Goal: Task Accomplishment & Management: Manage account settings

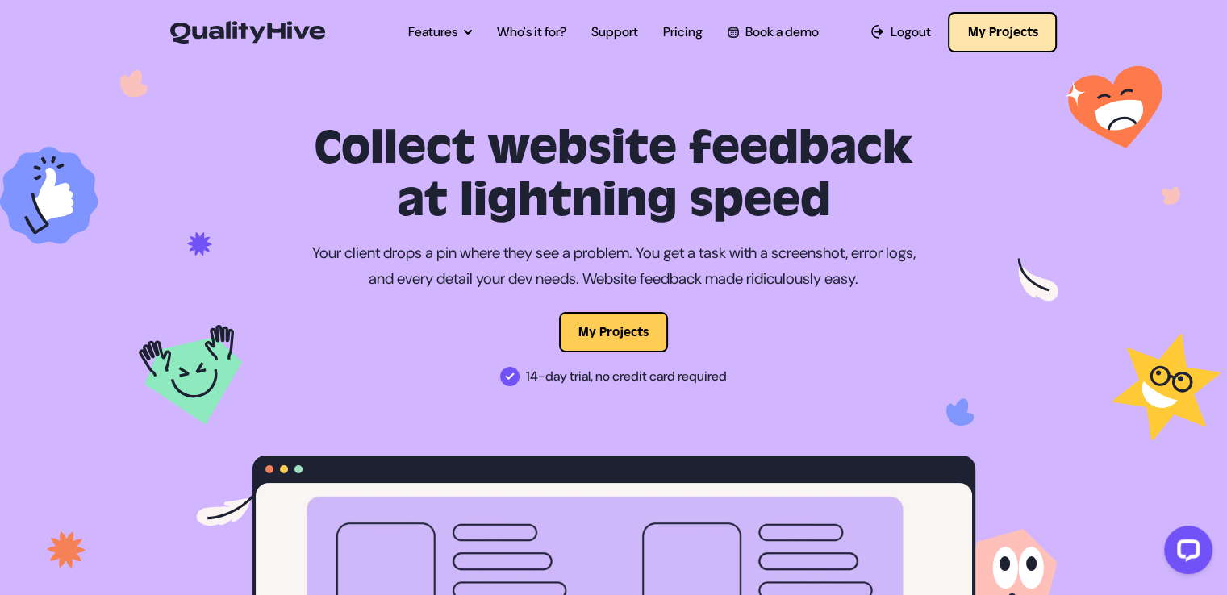
click at [1007, 22] on button "My Projects" at bounding box center [1002, 32] width 109 height 40
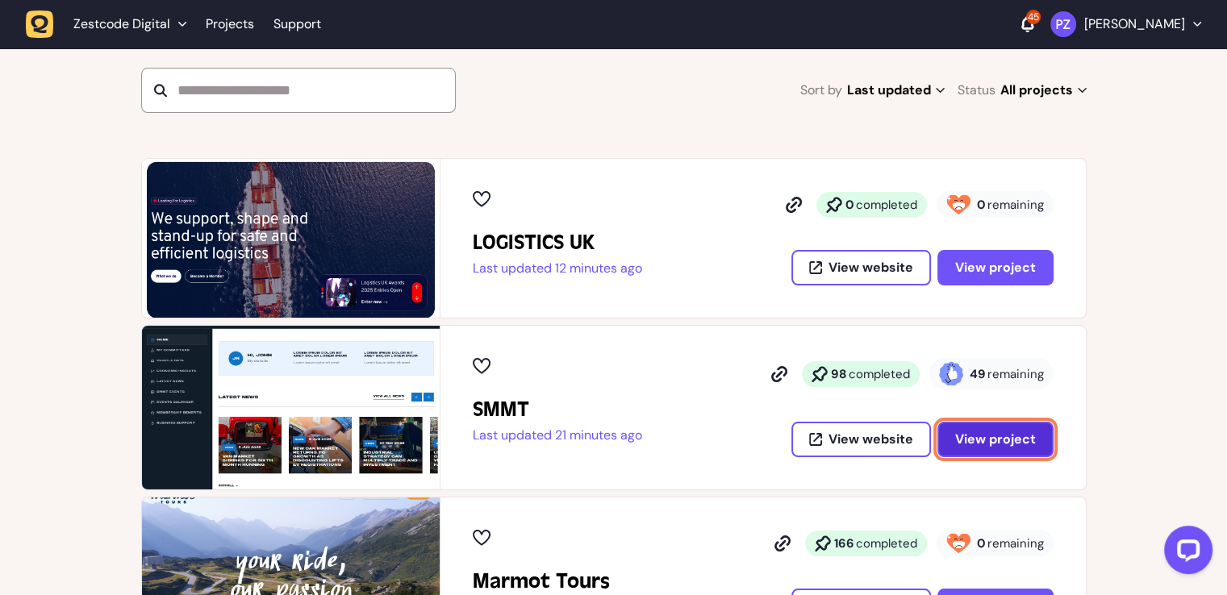
click at [981, 443] on span "View project" at bounding box center [995, 439] width 81 height 13
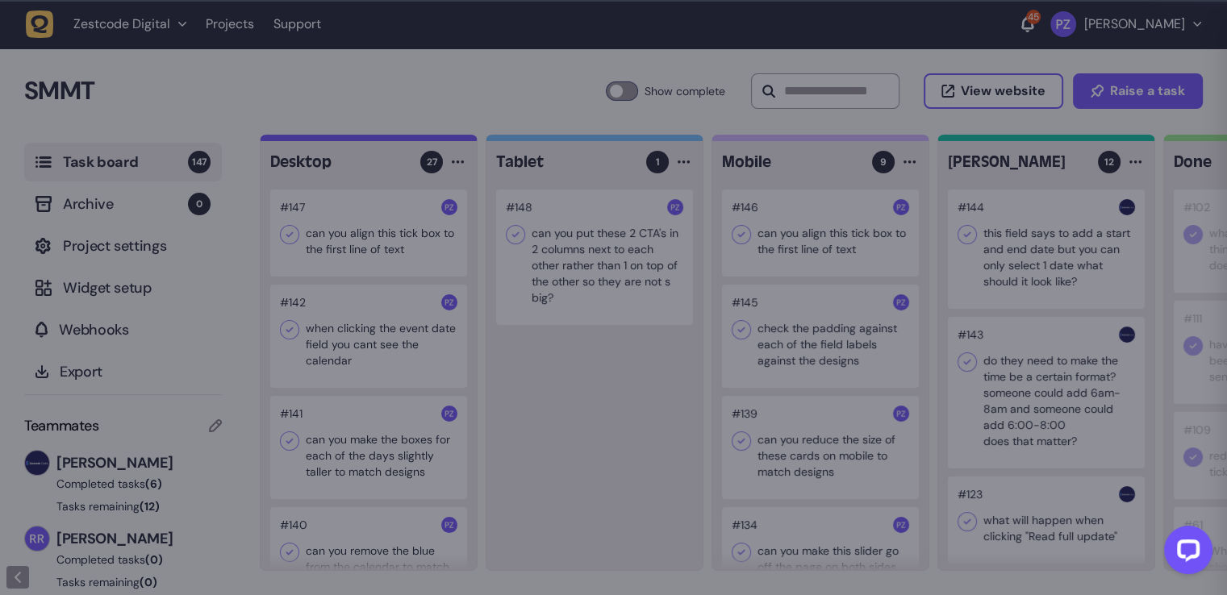
click at [1001, 373] on div at bounding box center [613, 297] width 1227 height 595
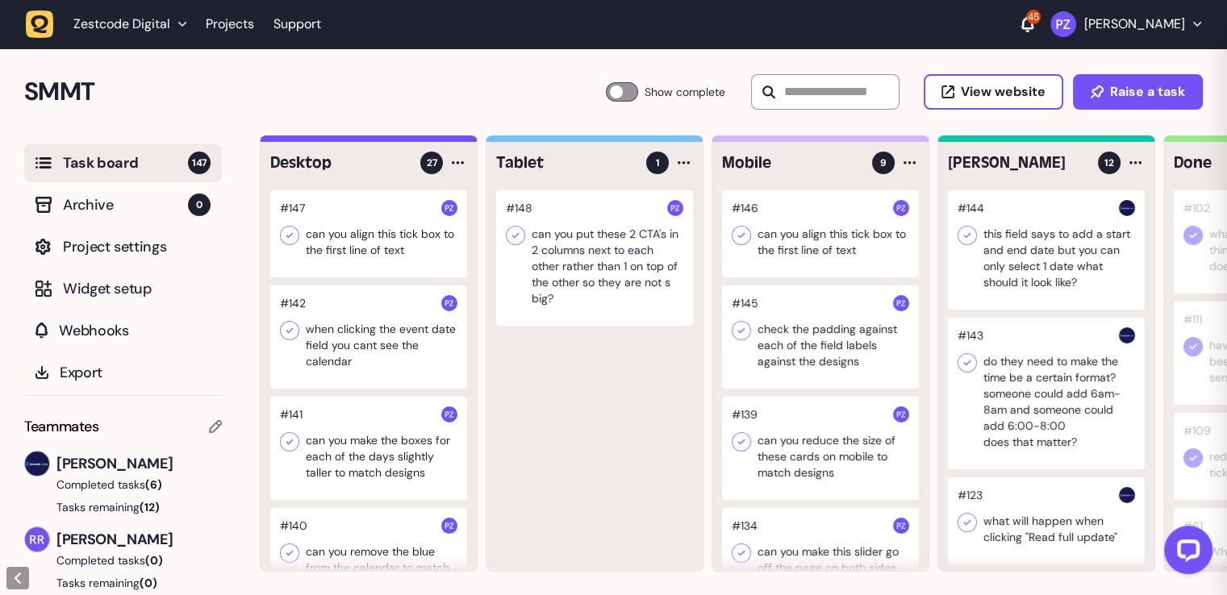
click at [1001, 373] on div at bounding box center [1046, 394] width 197 height 152
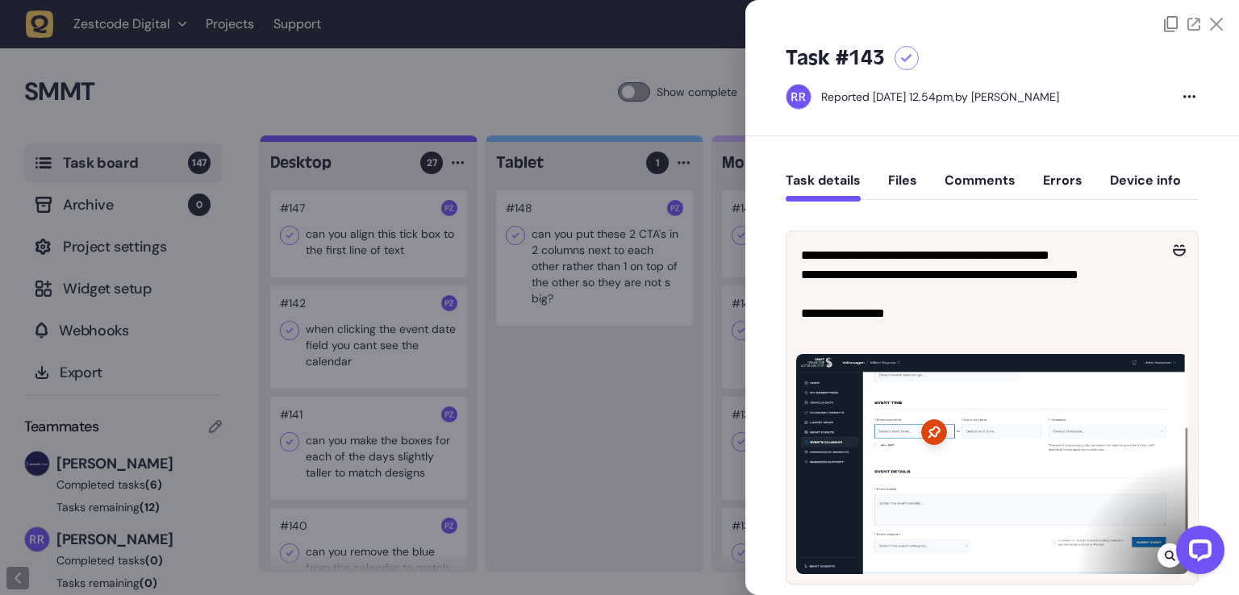
click at [662, 404] on div at bounding box center [619, 297] width 1239 height 595
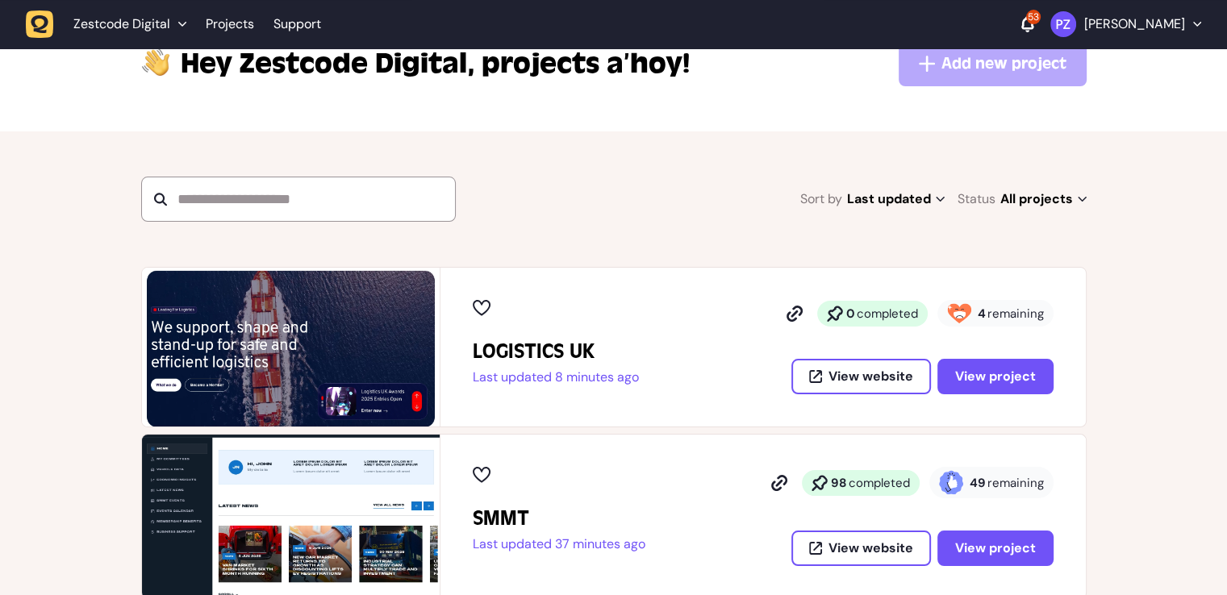
scroll to position [81, 0]
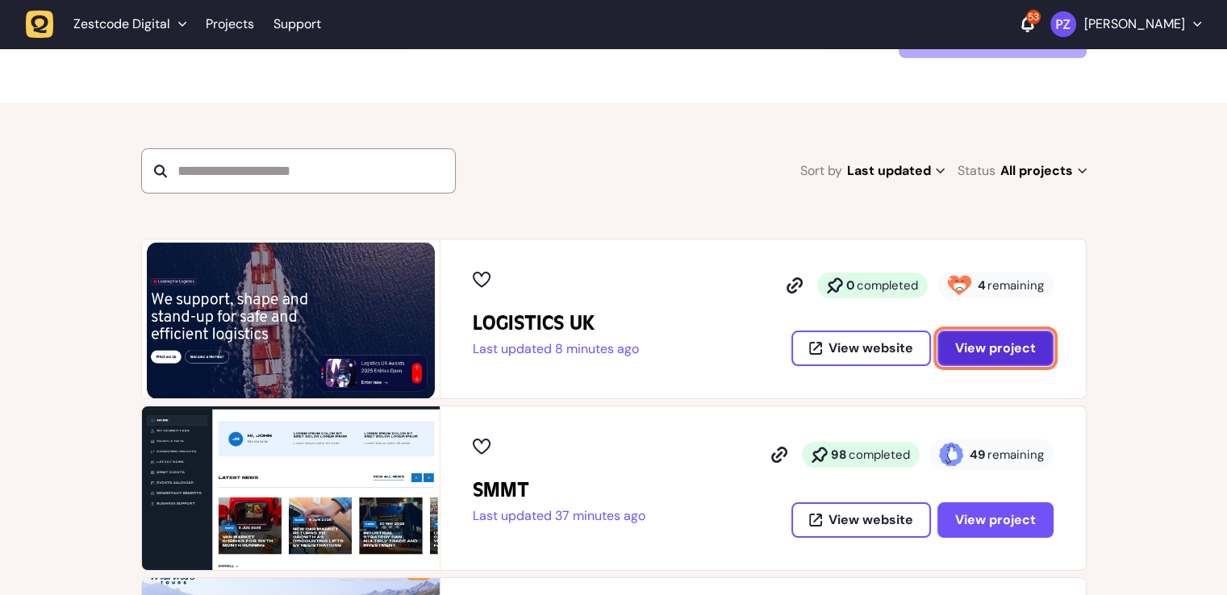
click at [965, 346] on span "View project" at bounding box center [995, 348] width 81 height 13
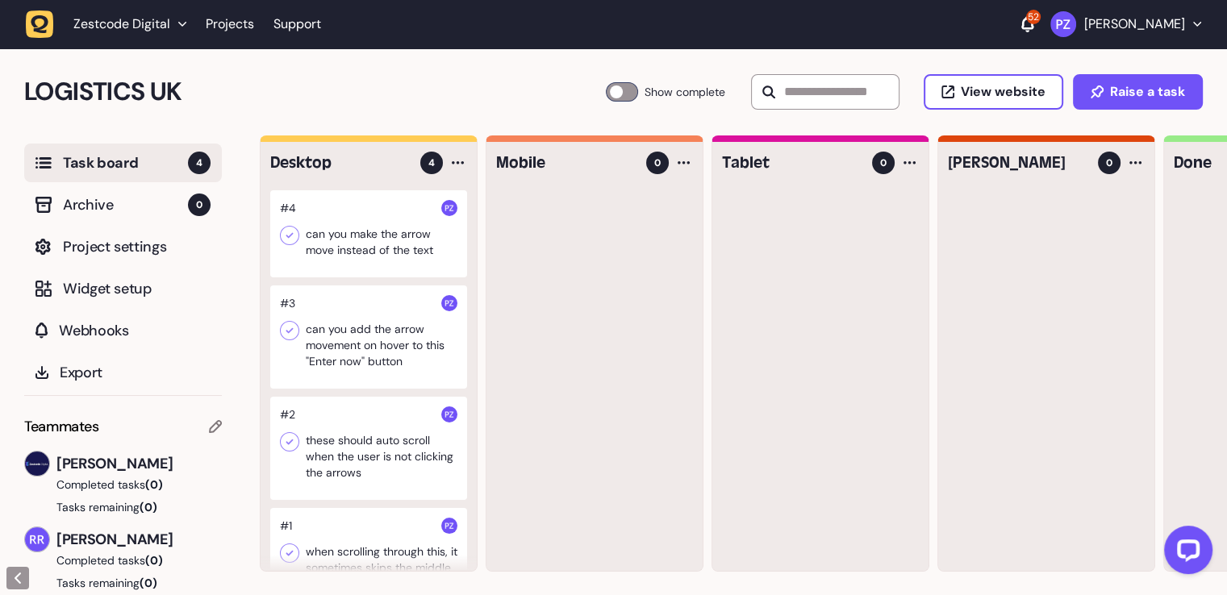
click at [386, 246] on div at bounding box center [368, 233] width 197 height 87
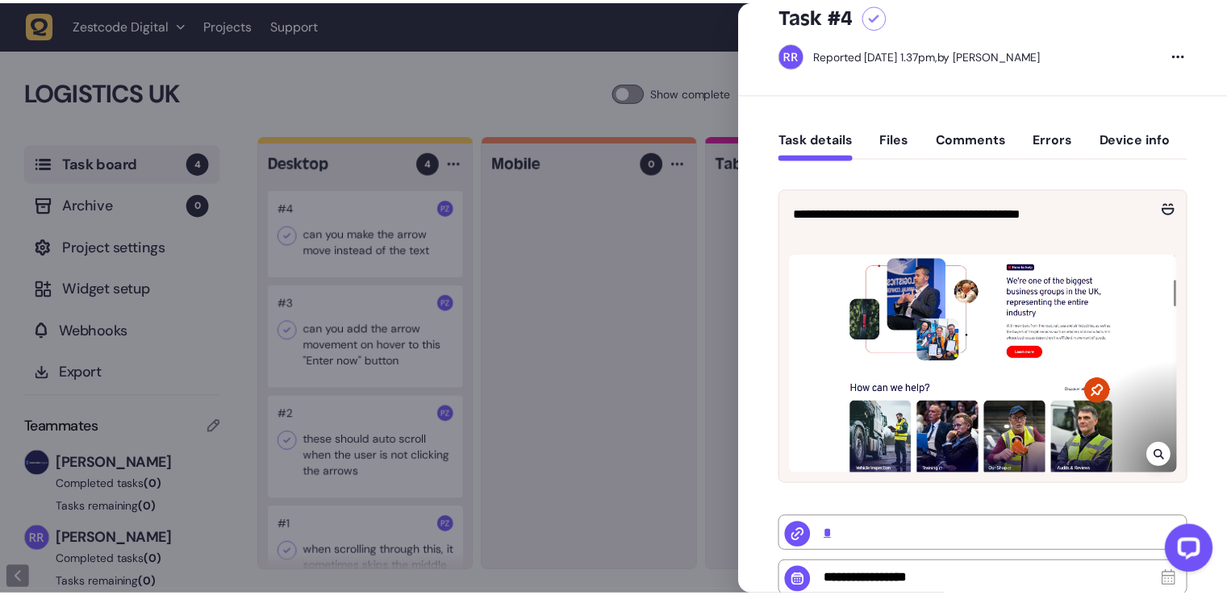
scroll to position [81, 0]
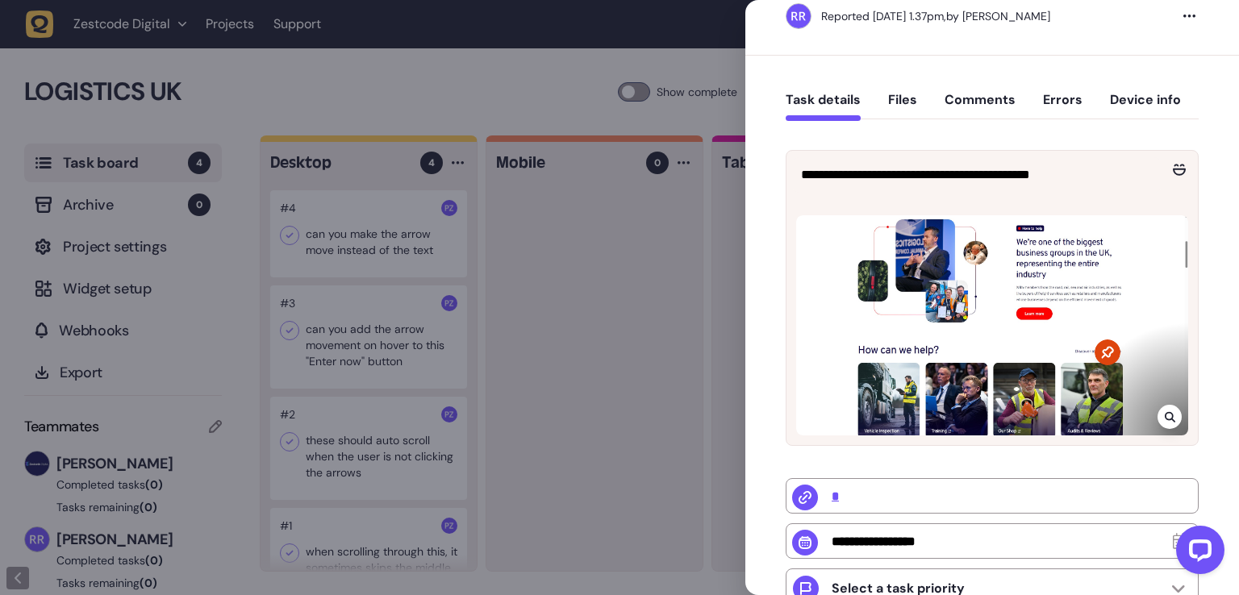
click at [1165, 420] on icon at bounding box center [1170, 416] width 10 height 13
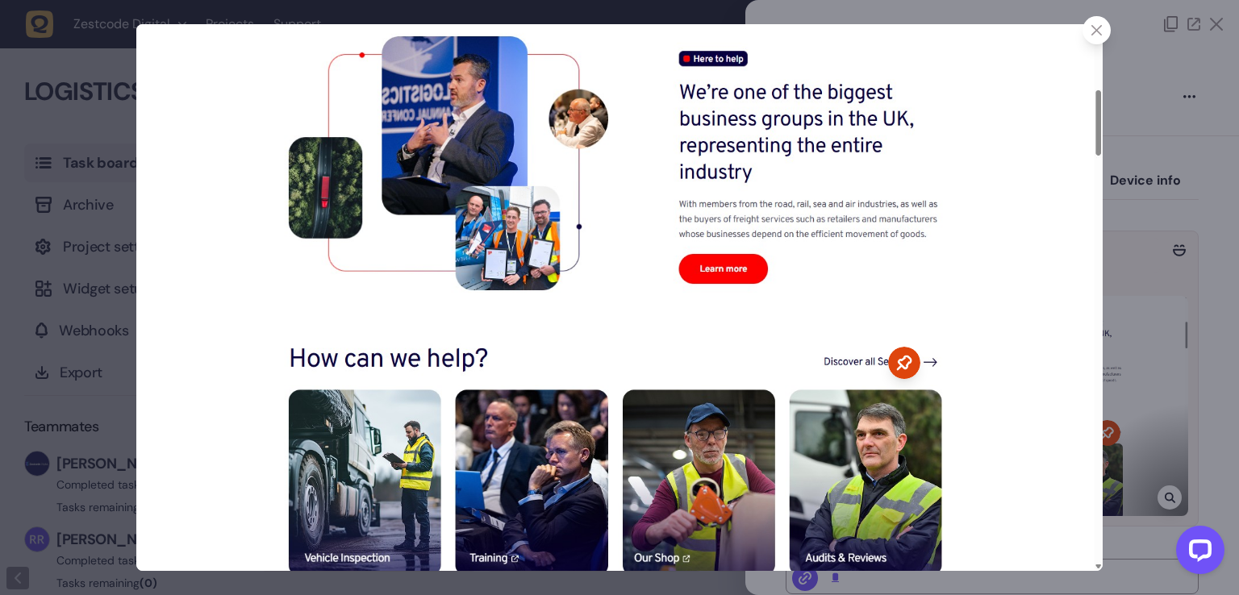
click at [1135, 360] on div at bounding box center [619, 297] width 1239 height 595
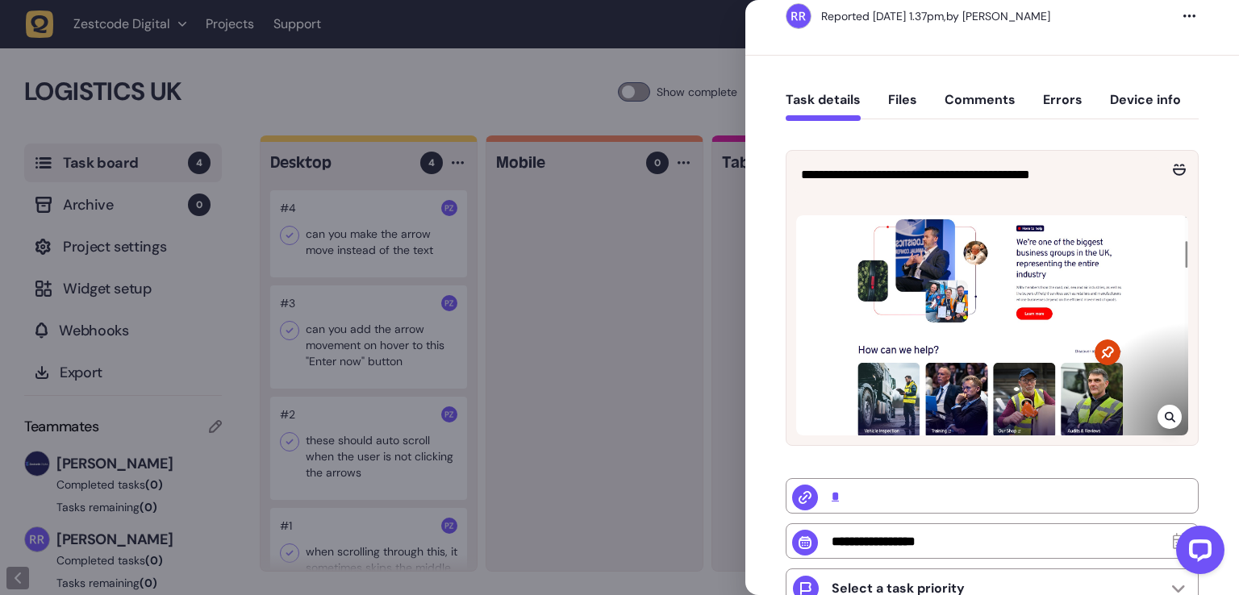
click at [585, 333] on div at bounding box center [619, 297] width 1239 height 595
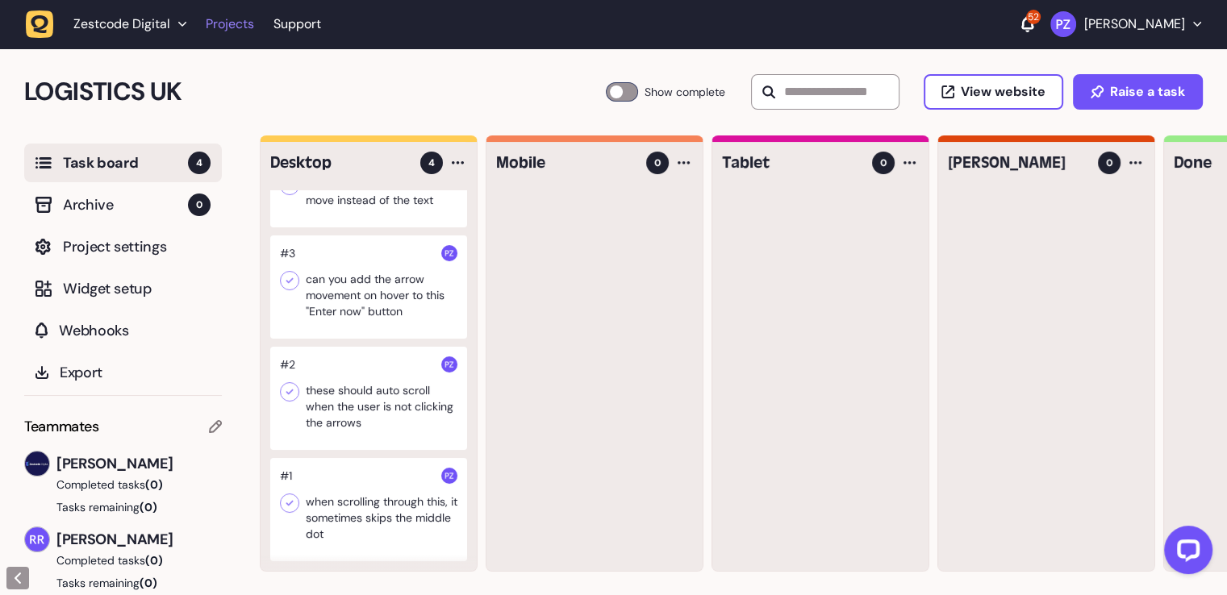
click at [216, 29] on link "Projects" at bounding box center [230, 24] width 48 height 29
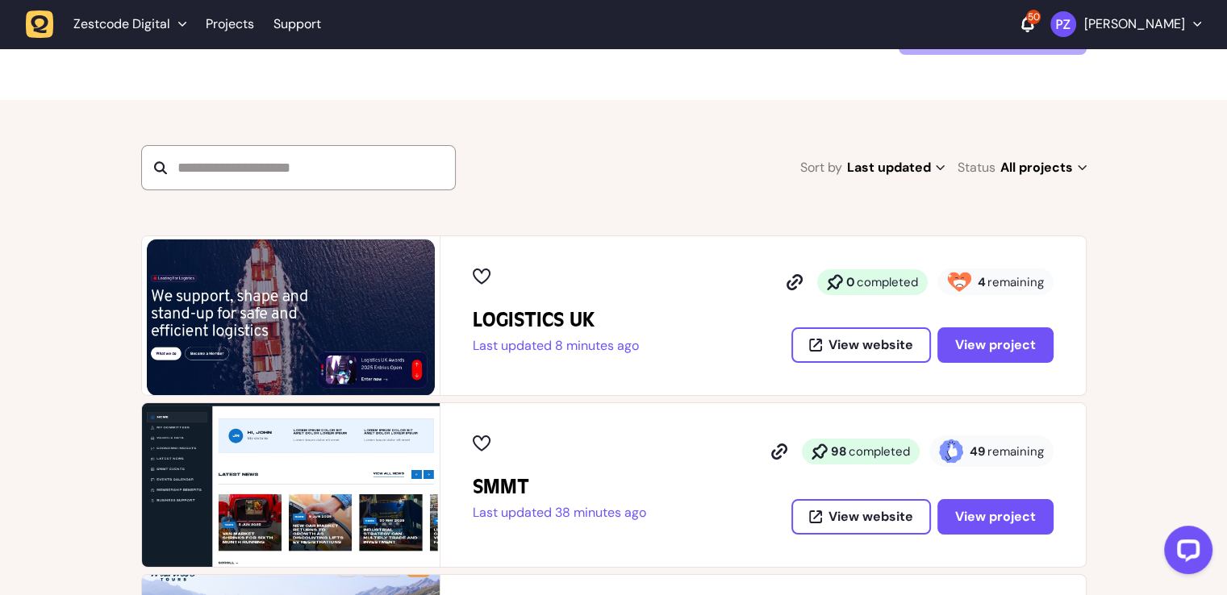
scroll to position [161, 0]
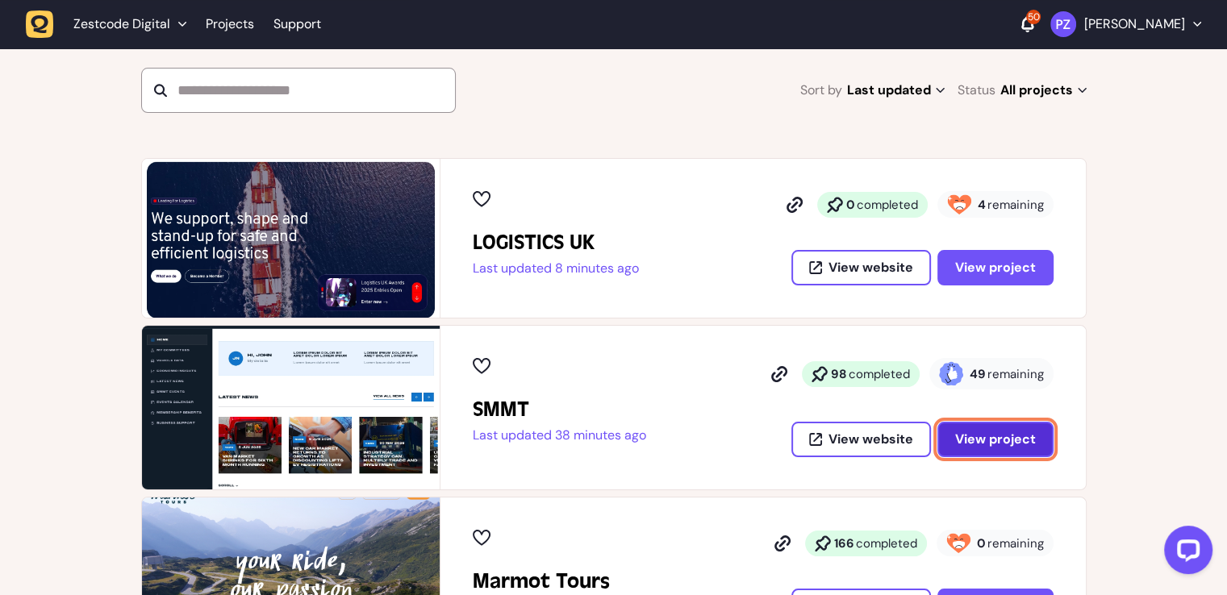
click at [998, 448] on button "View project" at bounding box center [995, 439] width 116 height 35
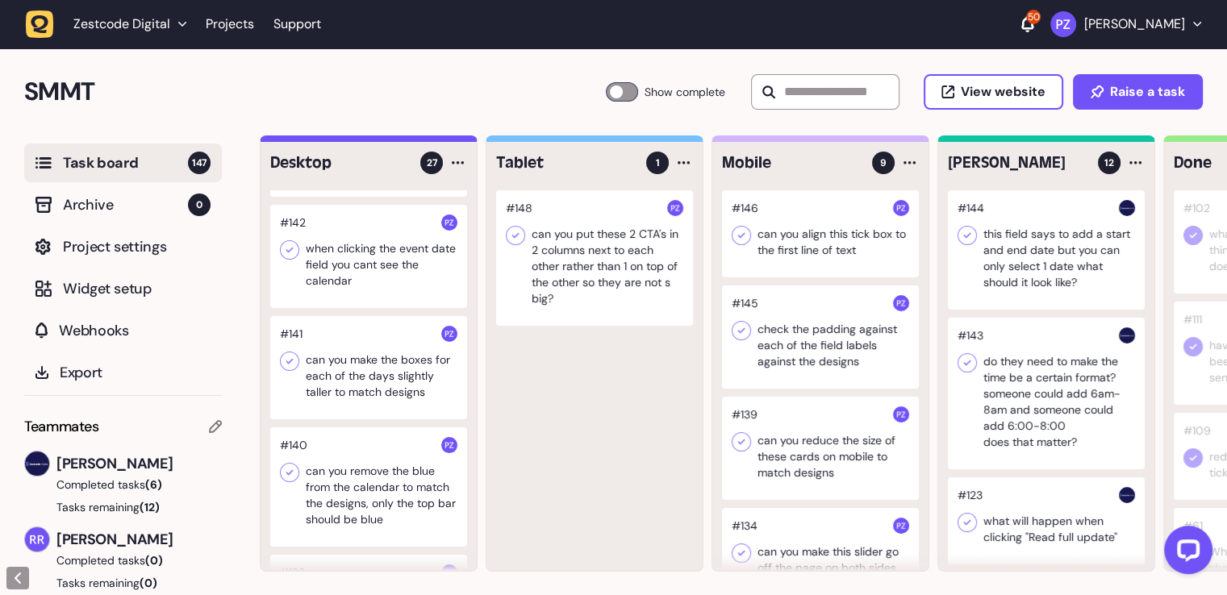
scroll to position [161, 0]
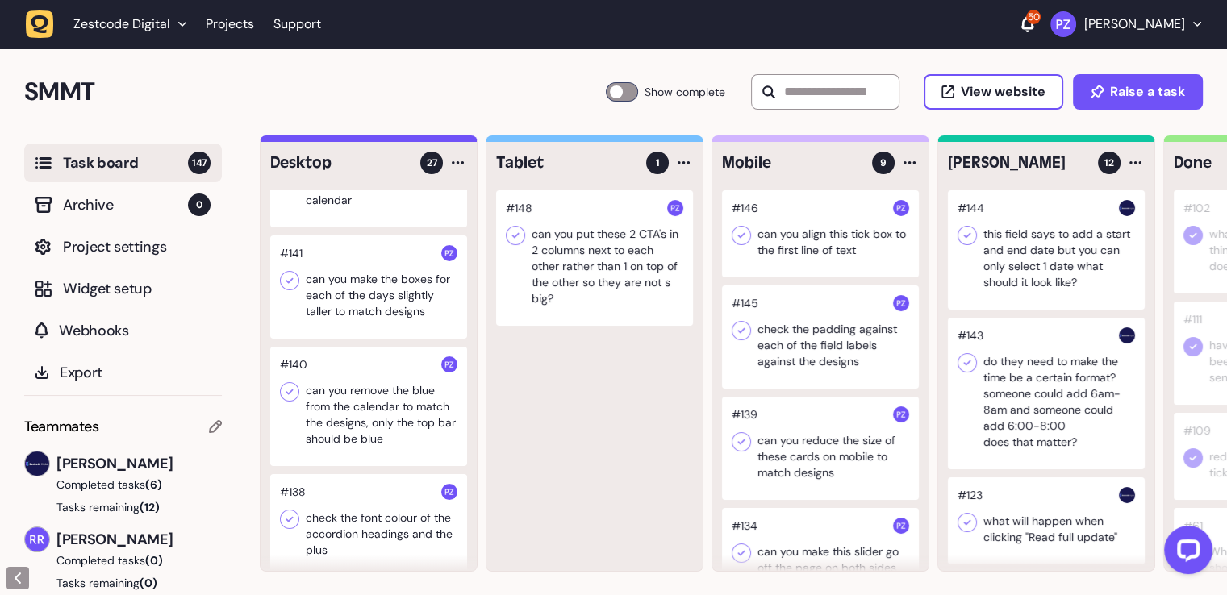
click at [368, 291] on div at bounding box center [368, 286] width 197 height 103
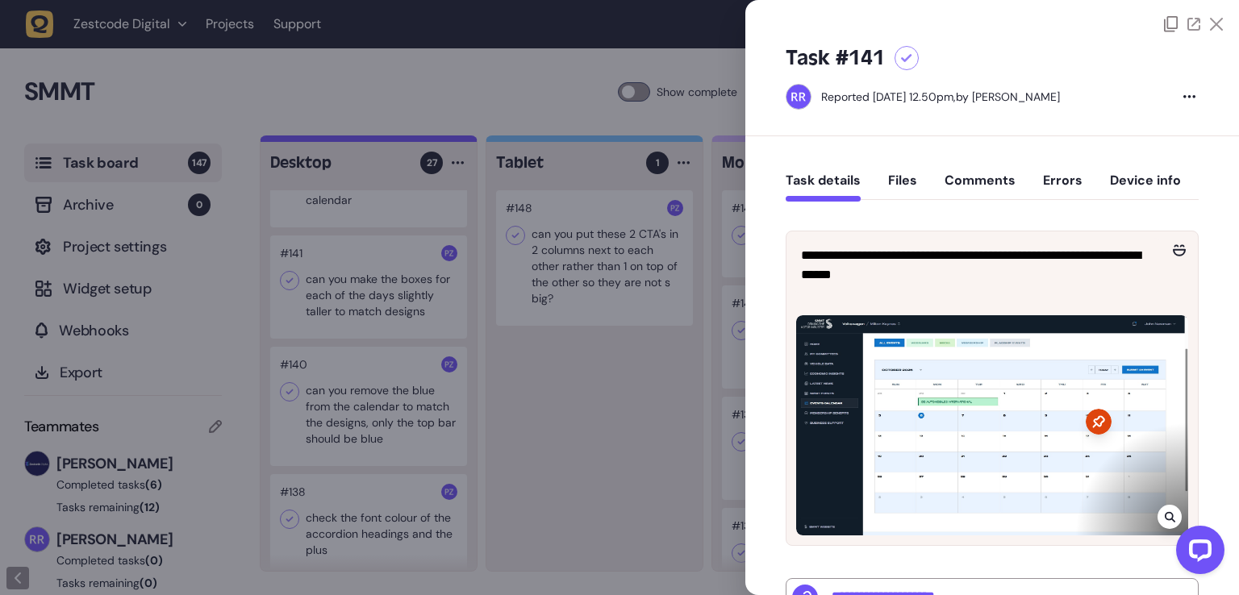
click at [548, 380] on div at bounding box center [619, 297] width 1239 height 595
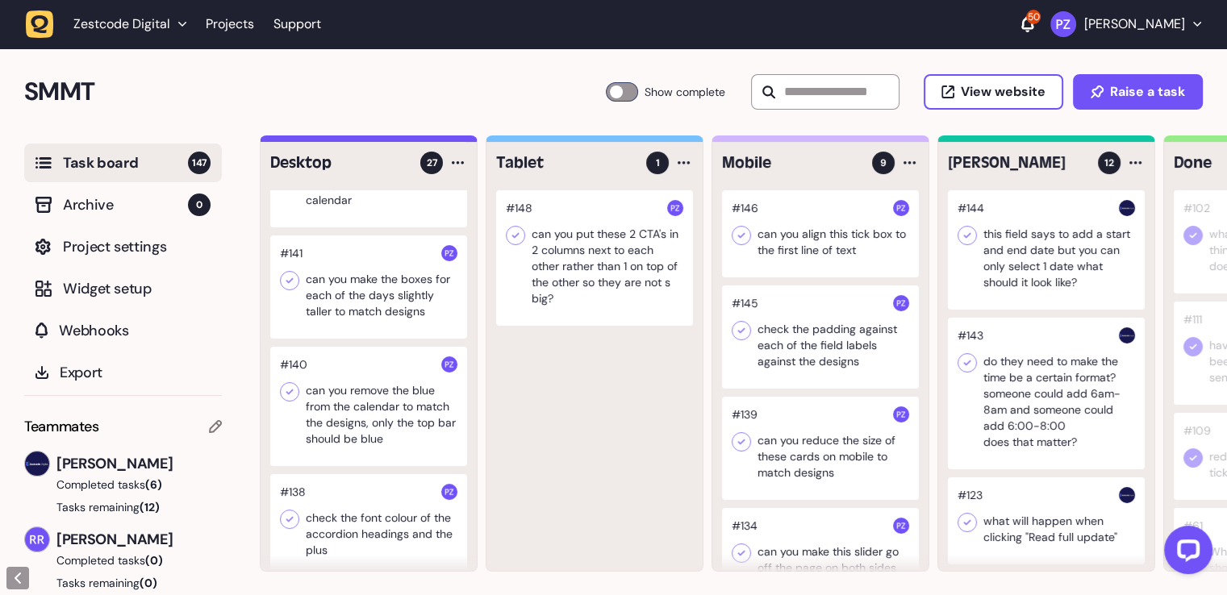
click at [344, 434] on div at bounding box center [368, 406] width 197 height 119
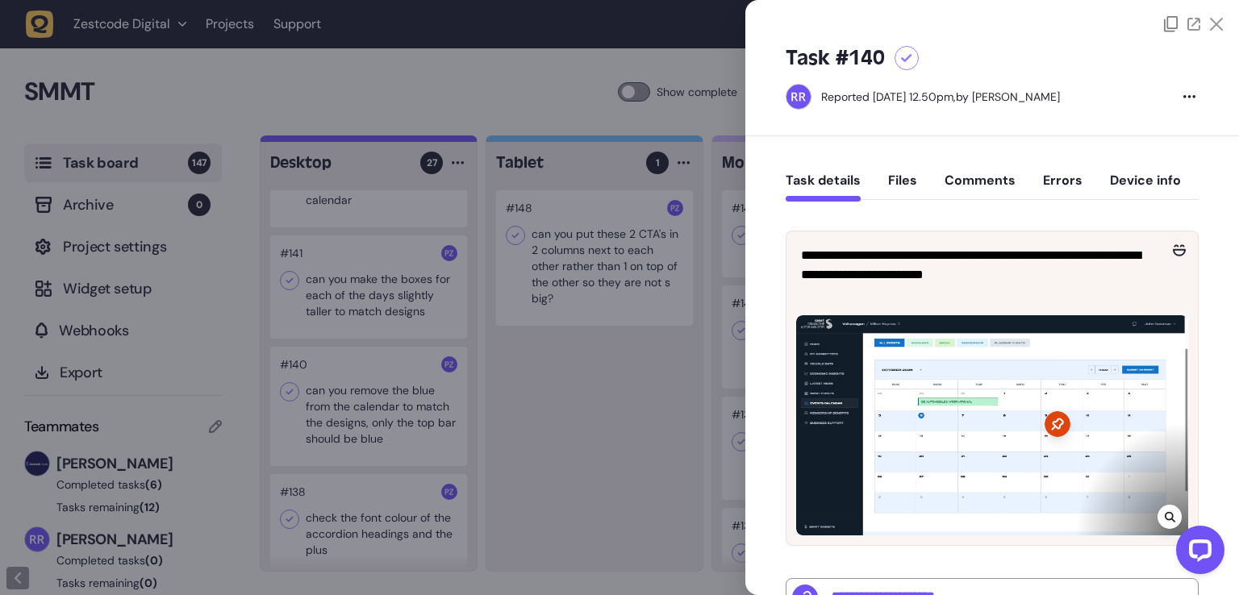
click at [535, 462] on div at bounding box center [619, 297] width 1239 height 595
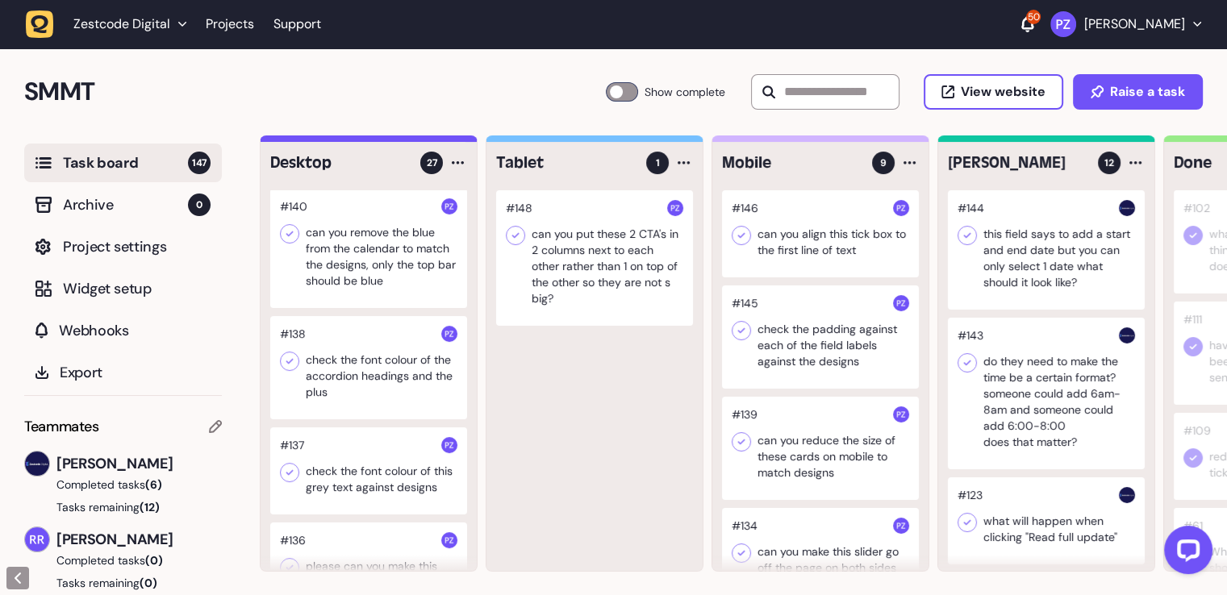
scroll to position [323, 0]
click at [563, 391] on div "#148 can you put these 2 CTA's in 2 columns next to each other rather than 1 on…" at bounding box center [594, 380] width 216 height 381
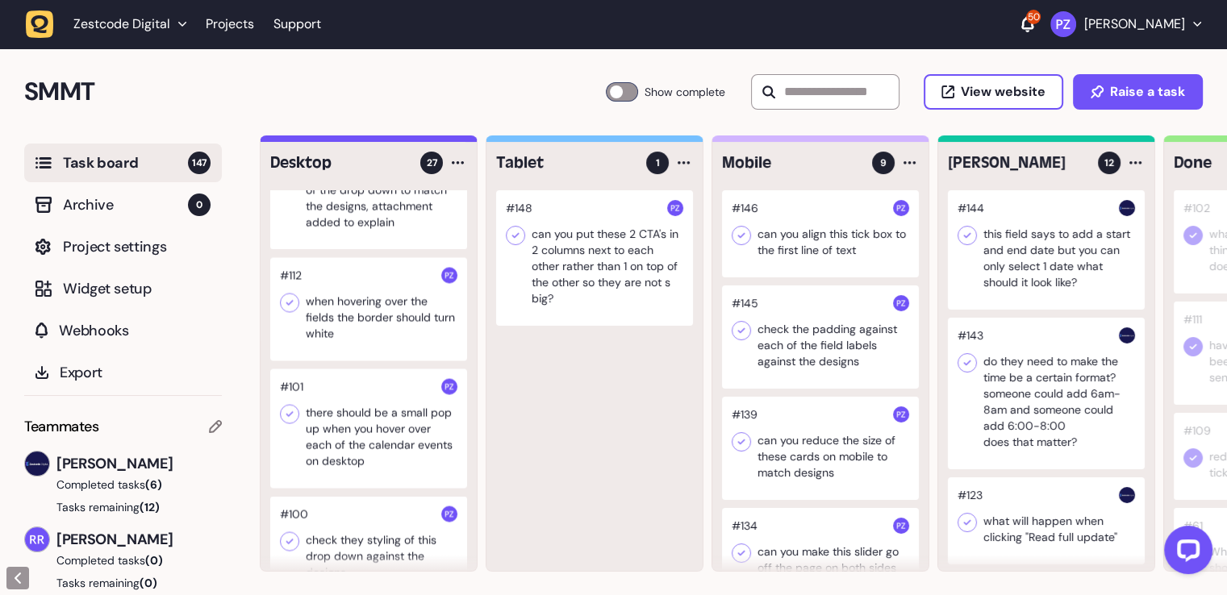
scroll to position [2996, 0]
